Goal: Task Accomplishment & Management: Use online tool/utility

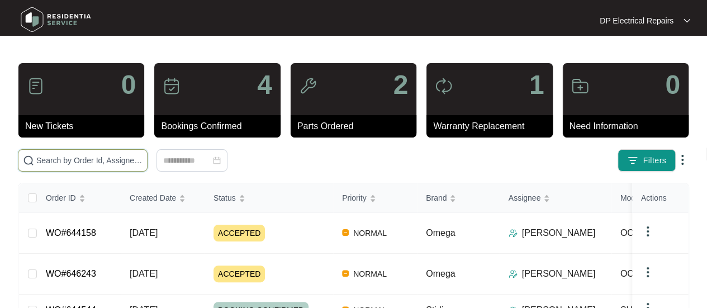
click at [128, 161] on input "text" at bounding box center [89, 160] width 106 height 12
paste input "632070"
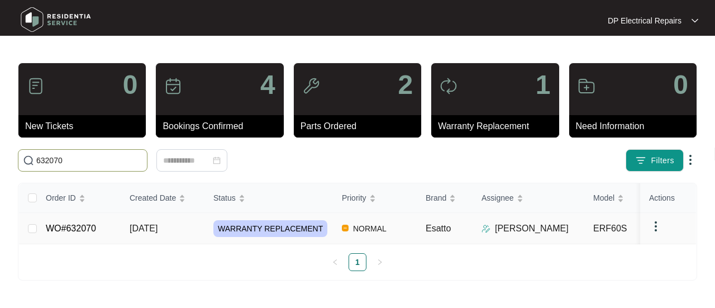
type input "632070"
click at [67, 227] on link "WO#632070" at bounding box center [71, 227] width 50 height 9
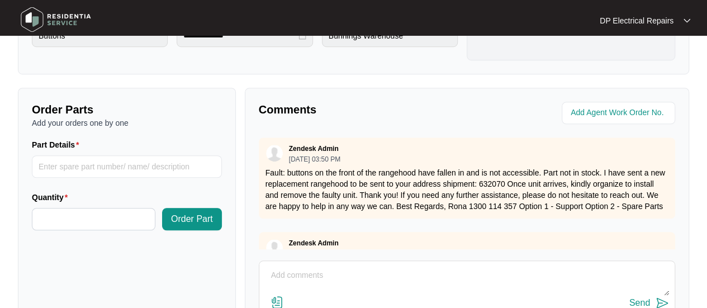
scroll to position [391, 0]
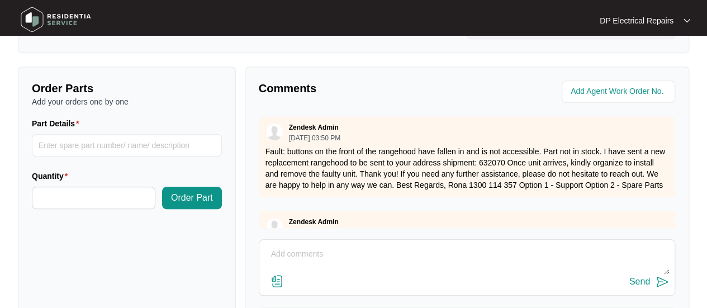
click at [279, 282] on img at bounding box center [276, 280] width 13 height 13
click at [0, 0] on input "file" at bounding box center [0, 0] width 0 height 0
click at [279, 283] on img at bounding box center [276, 280] width 13 height 13
click at [0, 0] on input "file" at bounding box center [0, 0] width 0 height 0
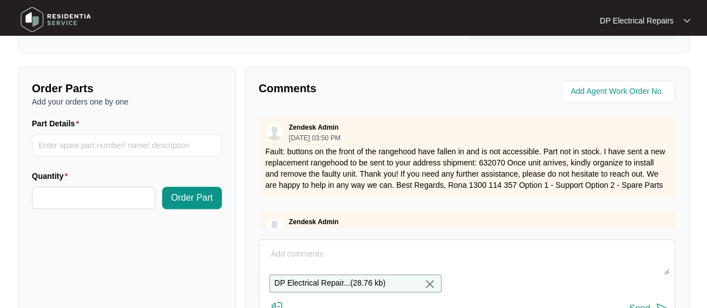
click at [344, 254] on textarea at bounding box center [467, 259] width 404 height 29
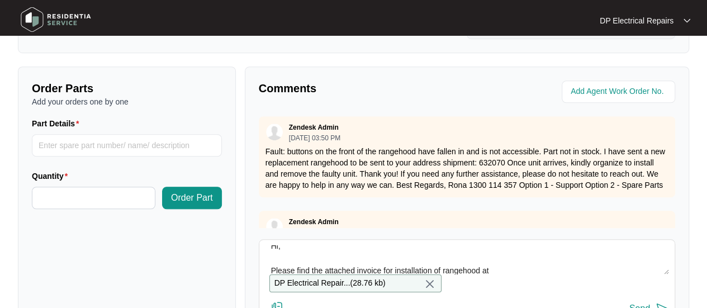
paste textarea "632070"
paste textarea "[STREET_ADDRESS]"
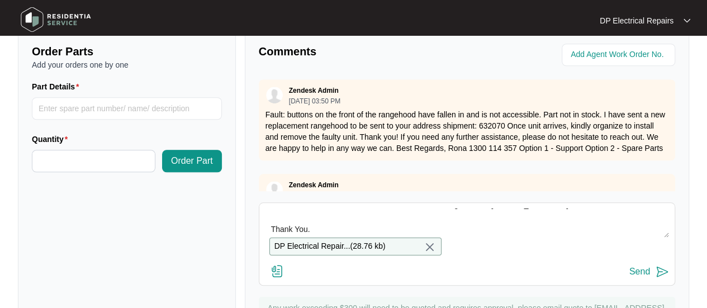
scroll to position [446, 0]
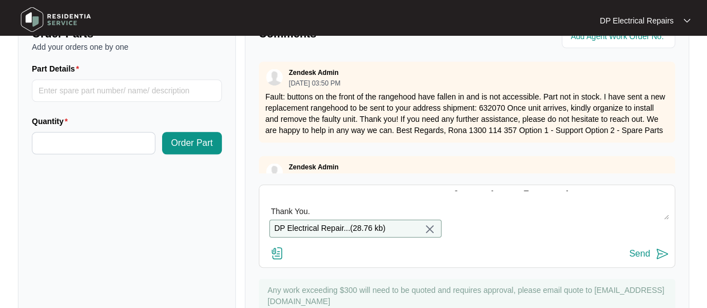
type textarea "Hi, Please find the attached invoice for installation of rangehood at [STREET_A…"
click at [661, 256] on img at bounding box center [661, 253] width 13 height 13
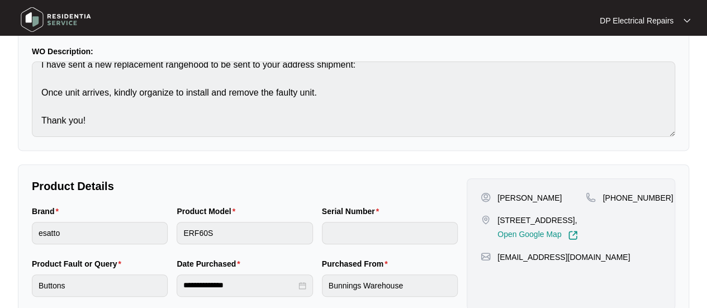
scroll to position [55, 0]
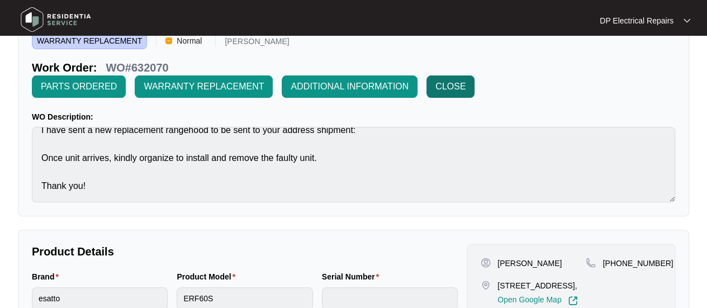
click at [448, 90] on span "CLOSE" at bounding box center [450, 86] width 30 height 13
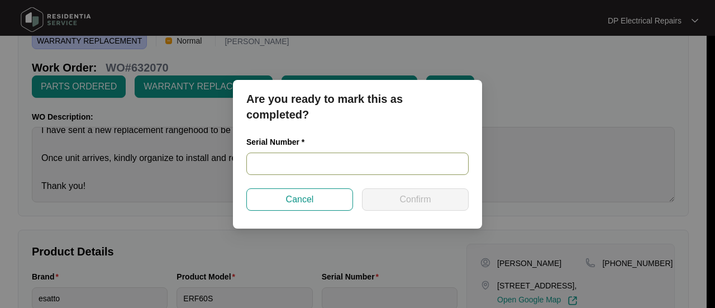
click at [364, 168] on input "text" at bounding box center [357, 163] width 222 height 22
paste input "ORU50XLAT245201085"
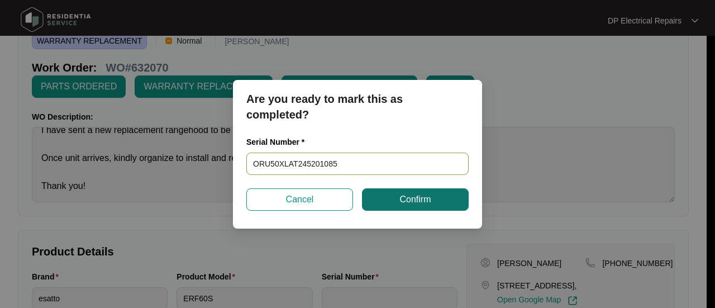
type input "ORU50XLAT245201085"
click at [391, 201] on button "Confirm" at bounding box center [415, 199] width 107 height 22
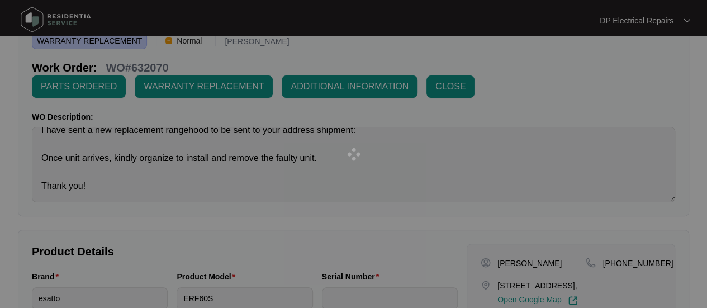
type input "ORU50XLAT245201085"
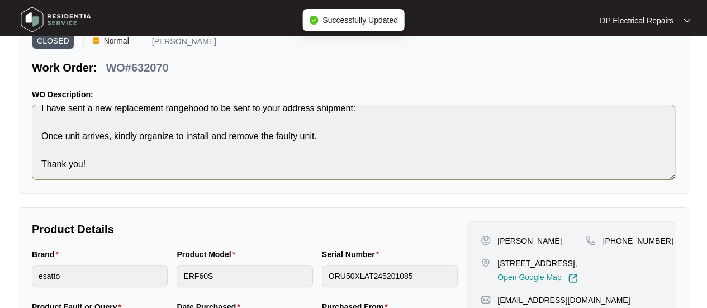
scroll to position [70, 0]
